Goal: Transaction & Acquisition: Purchase product/service

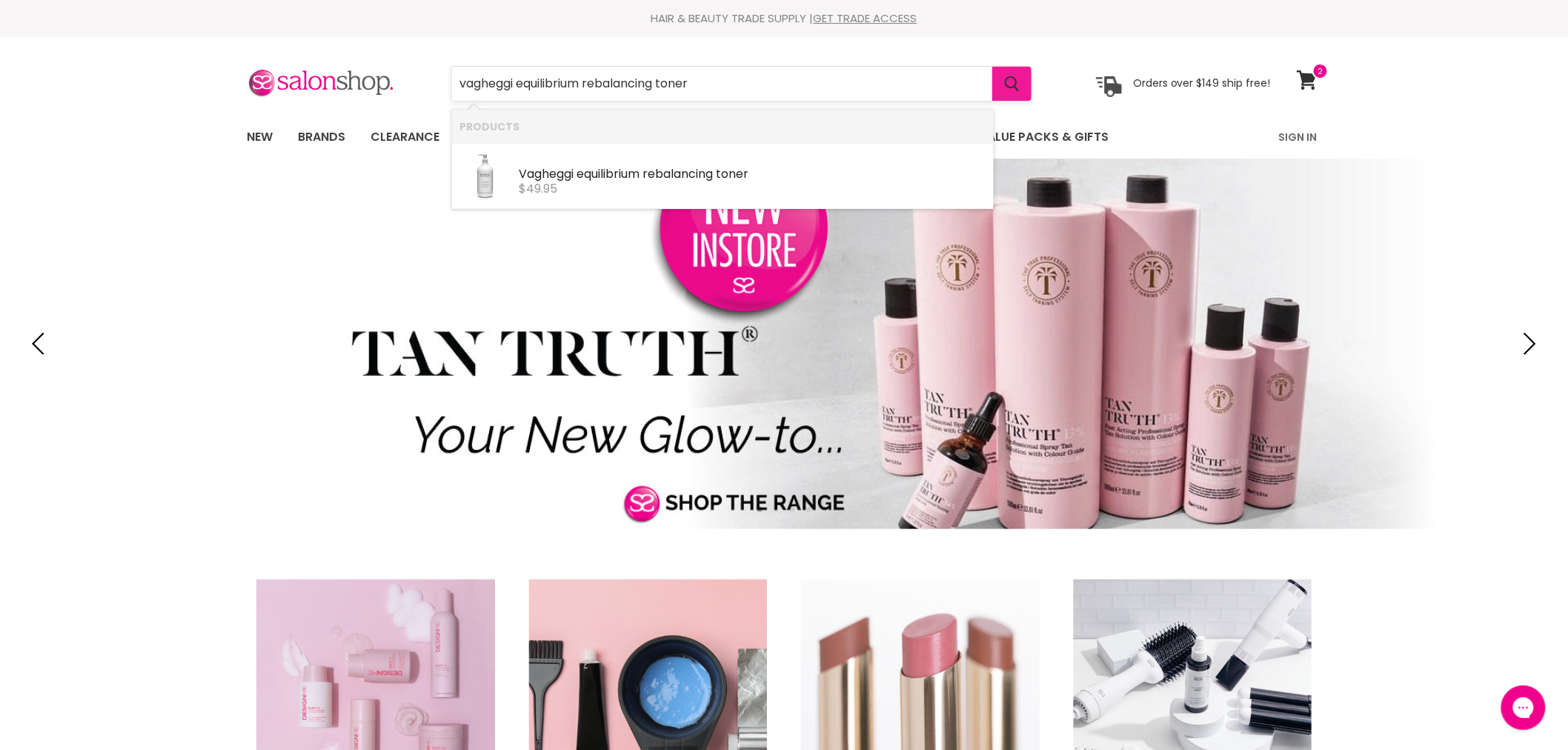
type input "vagheggi equilibrium rebalancing toner"
click at [1009, 82] on icon "Search" at bounding box center [1012, 84] width 15 height 16
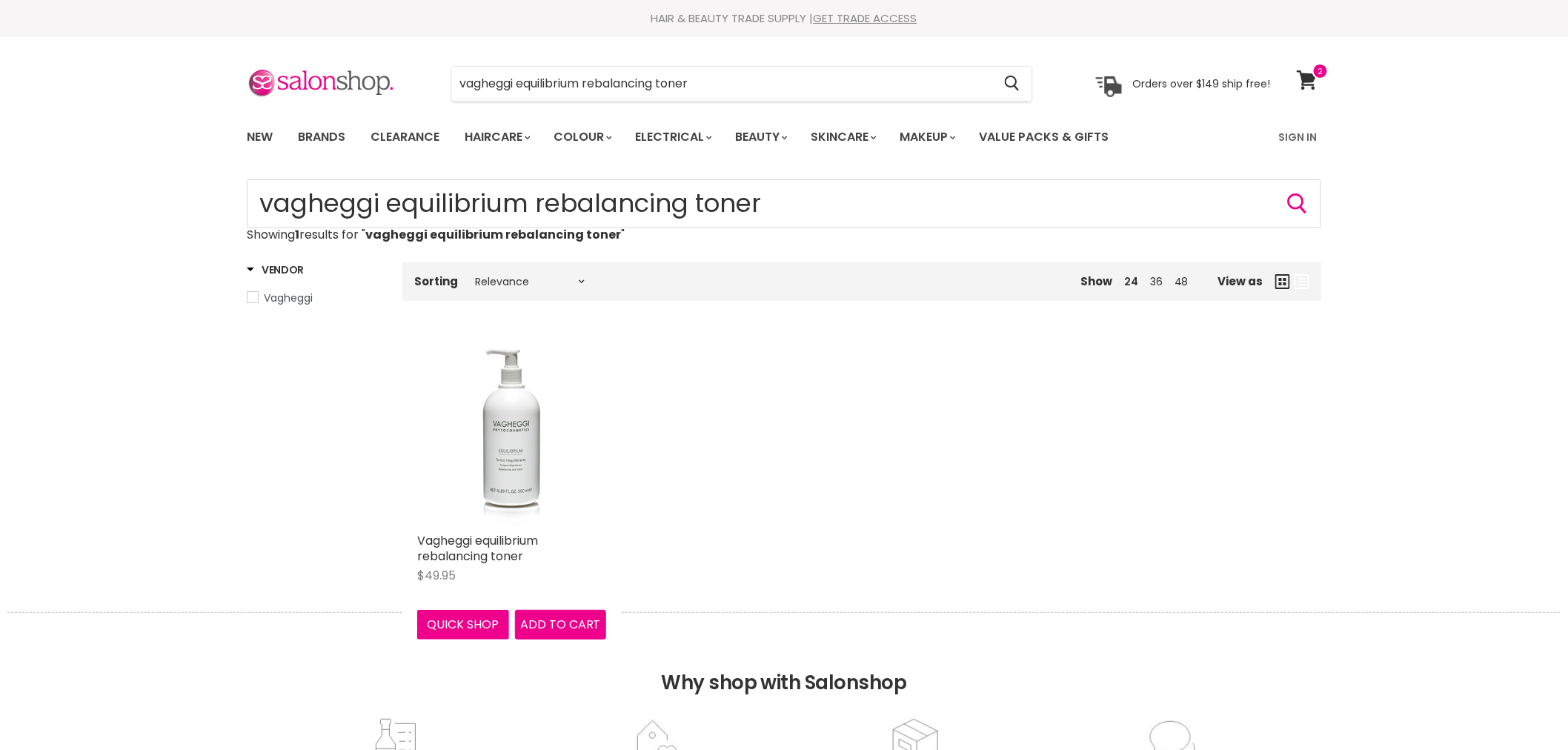
click at [517, 450] on img "Main content" at bounding box center [512, 430] width 189 height 189
